Goal: Find specific page/section: Find specific page/section

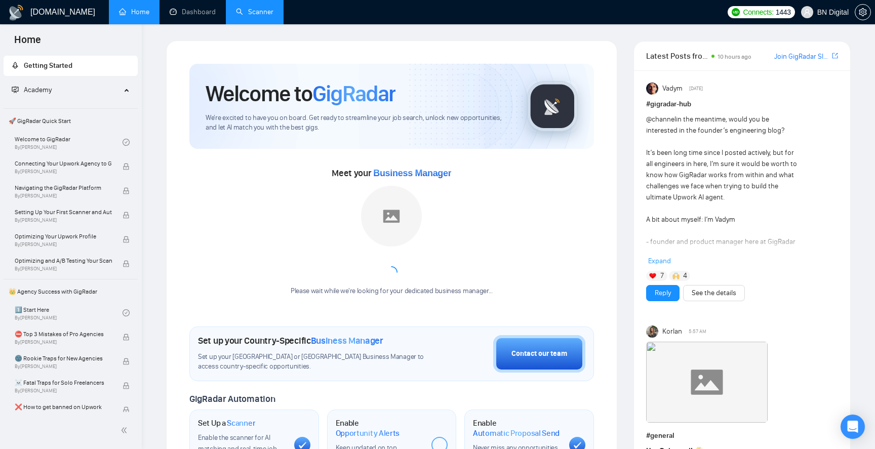
click at [247, 13] on link "Scanner" at bounding box center [254, 12] width 37 height 9
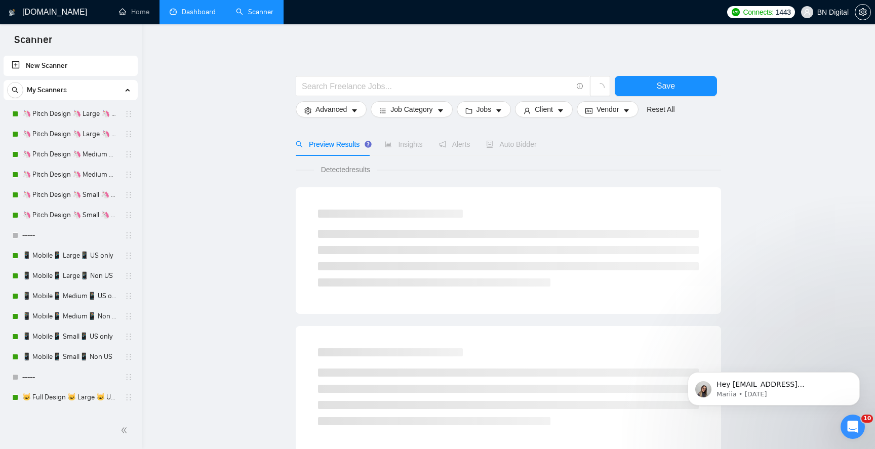
click at [190, 13] on link "Dashboard" at bounding box center [193, 12] width 46 height 9
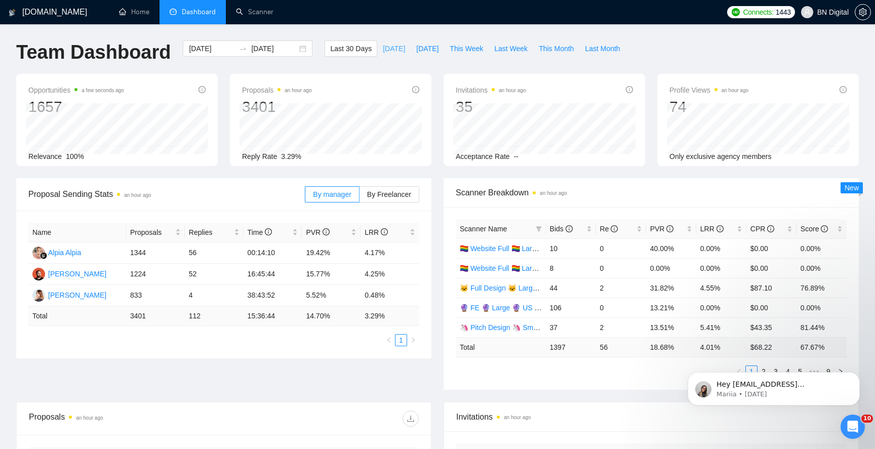
click at [383, 53] on span "[DATE]" at bounding box center [394, 48] width 22 height 11
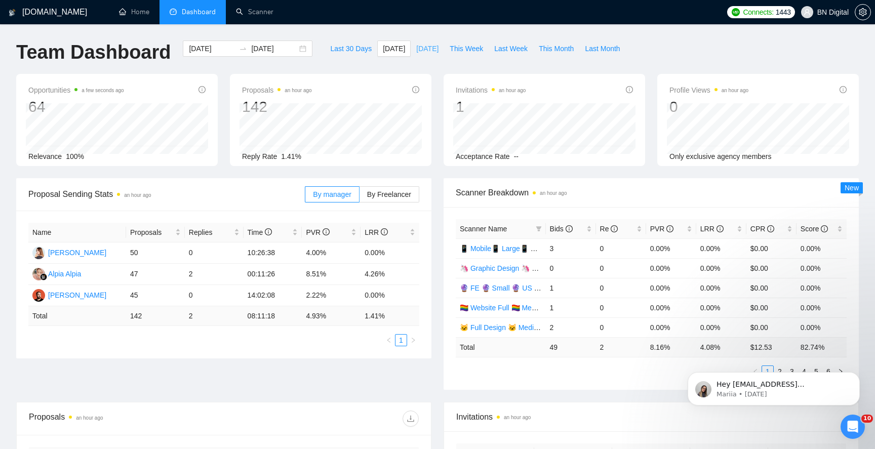
click at [419, 51] on span "[DATE]" at bounding box center [427, 48] width 22 height 11
type input "[DATE]"
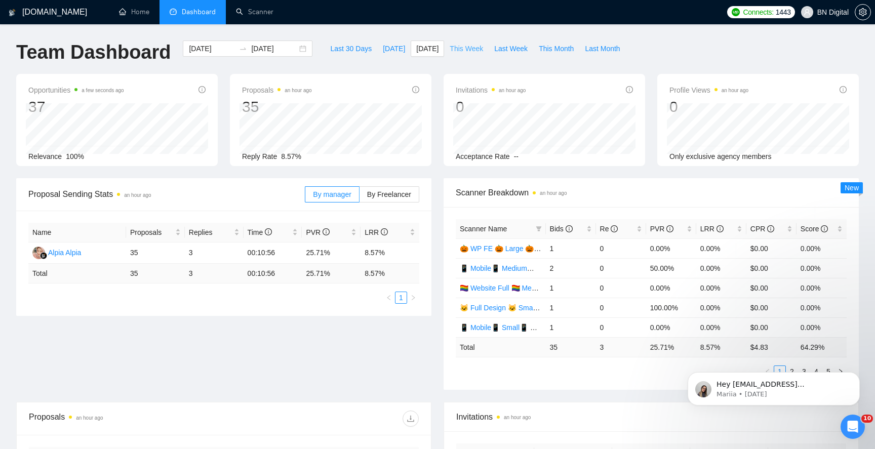
click at [475, 44] on span "This Week" at bounding box center [466, 48] width 33 height 11
type input "[DATE]"
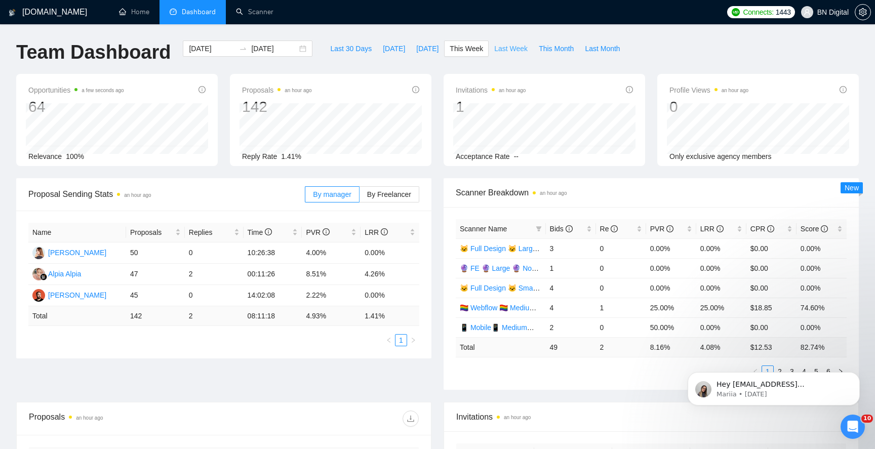
click at [508, 51] on span "Last Week" at bounding box center [510, 48] width 33 height 11
type input "[DATE]"
click at [551, 48] on span "This Month" at bounding box center [556, 48] width 35 height 11
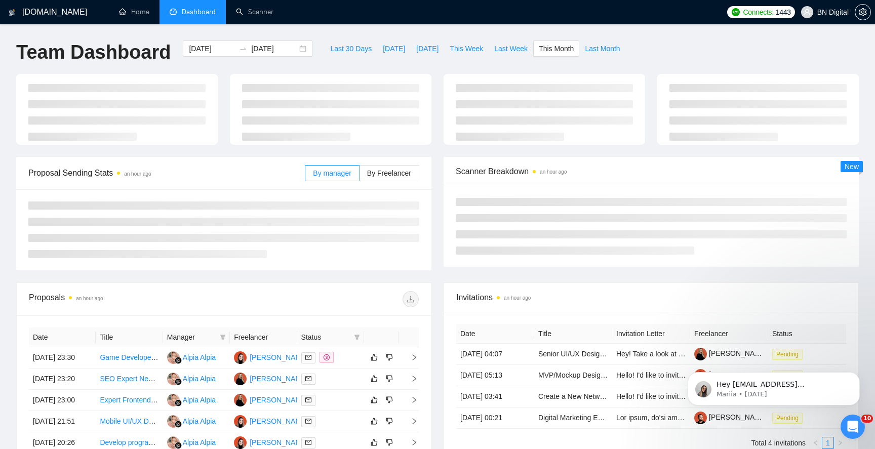
type input "[DATE]"
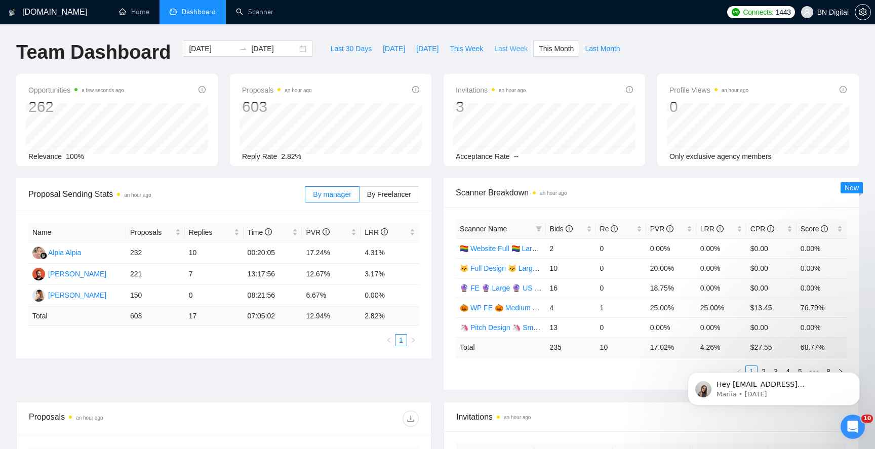
click at [516, 51] on span "Last Week" at bounding box center [510, 48] width 33 height 11
type input "[DATE]"
click at [545, 48] on span "This Month" at bounding box center [556, 48] width 35 height 11
type input "[DATE]"
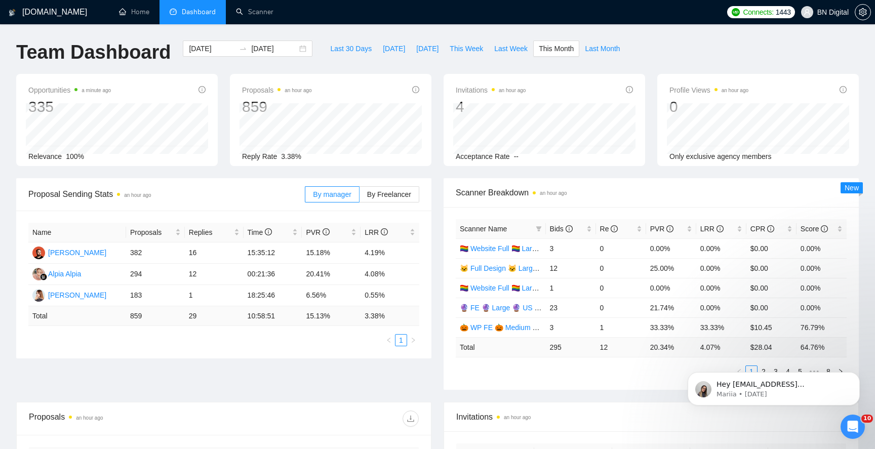
type input "[DATE]"
click at [592, 49] on span "Last Month" at bounding box center [602, 48] width 35 height 11
type input "[DATE]"
